Goal: Task Accomplishment & Management: Complete application form

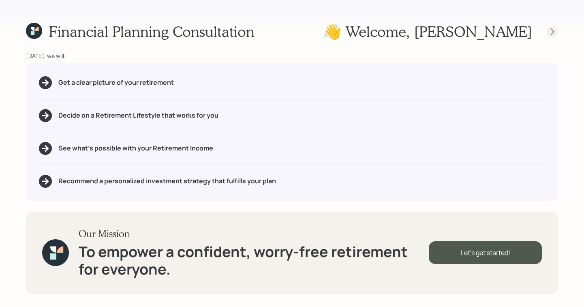
click at [553, 31] on icon at bounding box center [553, 32] width 8 height 8
